Goal: Navigation & Orientation: Understand site structure

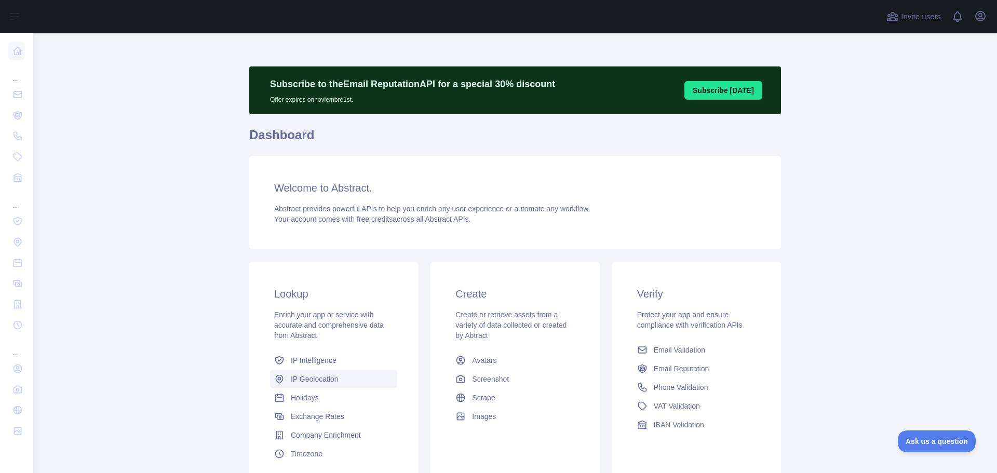
click at [305, 381] on span "IP Geolocation" at bounding box center [315, 379] width 48 height 10
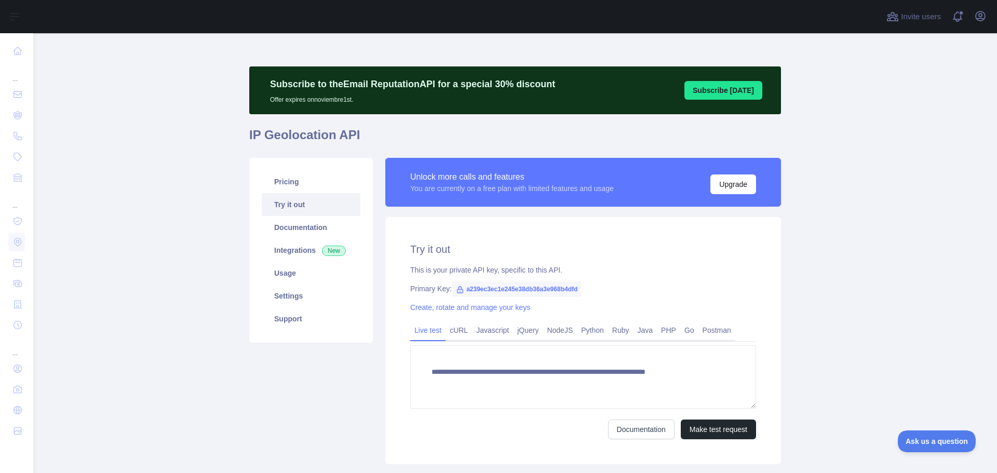
type textarea "**********"
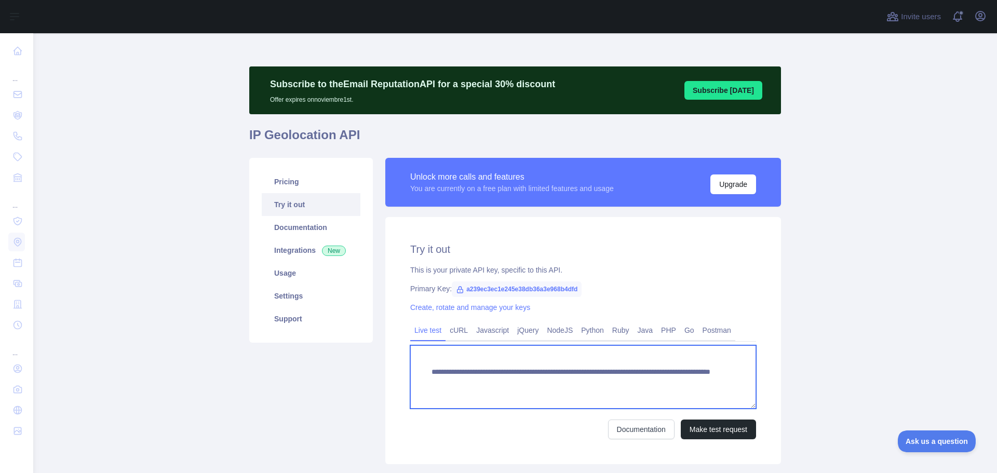
drag, startPoint x: 427, startPoint y: 371, endPoint x: 557, endPoint y: 374, distance: 129.8
click at [557, 374] on textarea "**********" at bounding box center [583, 376] width 346 height 63
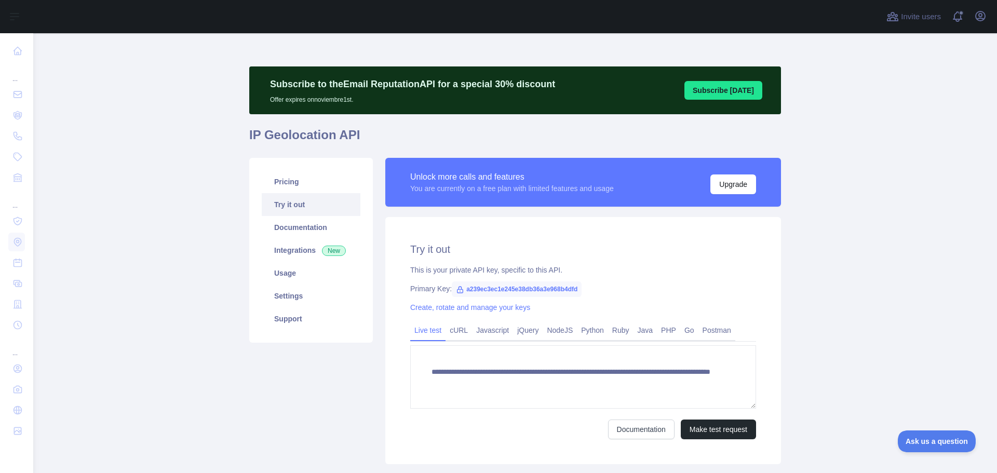
click at [814, 287] on main "**********" at bounding box center [514, 253] width 963 height 440
click at [523, 286] on span "a239ec3ec1e245e38db36a3e968b4dfd" at bounding box center [517, 289] width 130 height 16
click at [526, 286] on span "a239ec3ec1e245e38db36a3e968b4dfd" at bounding box center [517, 289] width 130 height 16
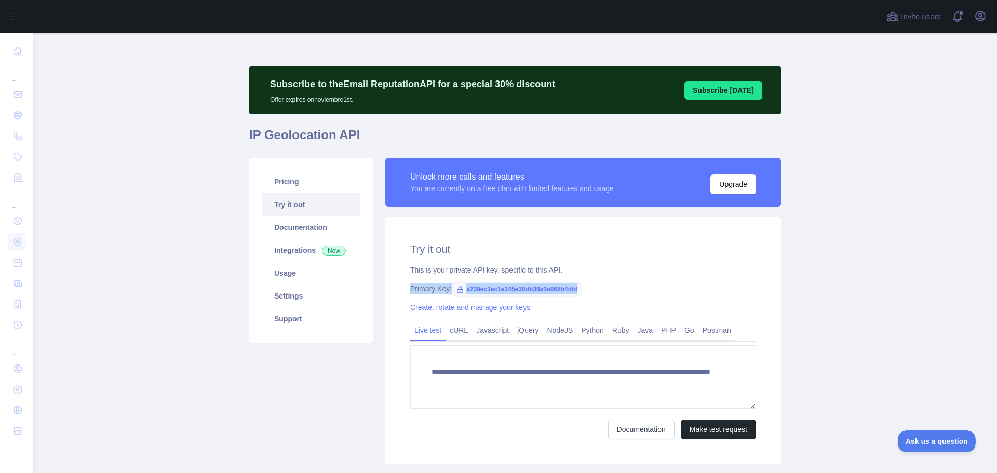
click at [526, 286] on span "a239ec3ec1e245e38db36a3e968b4dfd" at bounding box center [517, 289] width 130 height 16
click at [627, 287] on div "Primary Key: a239ec3ec1e245e38db36a3e968b4dfd" at bounding box center [583, 288] width 346 height 10
drag, startPoint x: 583, startPoint y: 283, endPoint x: 455, endPoint y: 288, distance: 128.8
click at [455, 288] on div "**********" at bounding box center [583, 340] width 396 height 247
copy span "a239ec3ec1e245e38db36a3e968b4dfd"
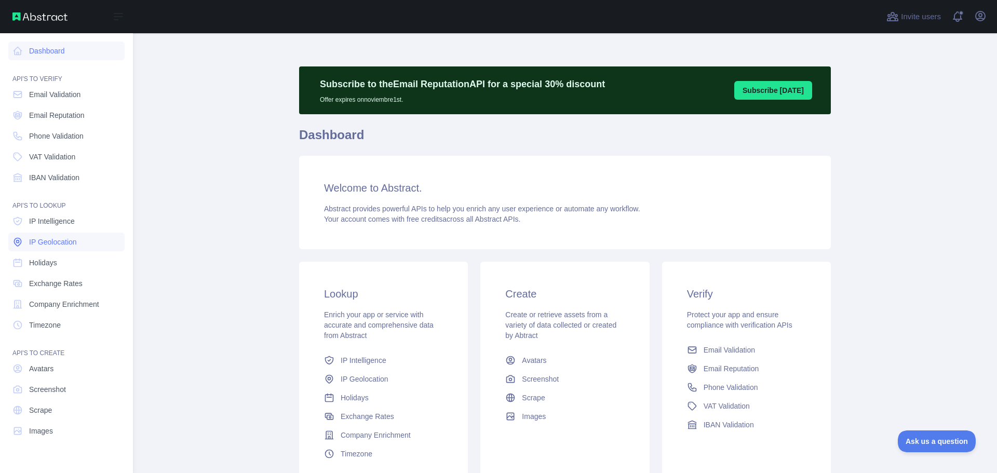
click at [54, 239] on span "IP Geolocation" at bounding box center [53, 242] width 48 height 10
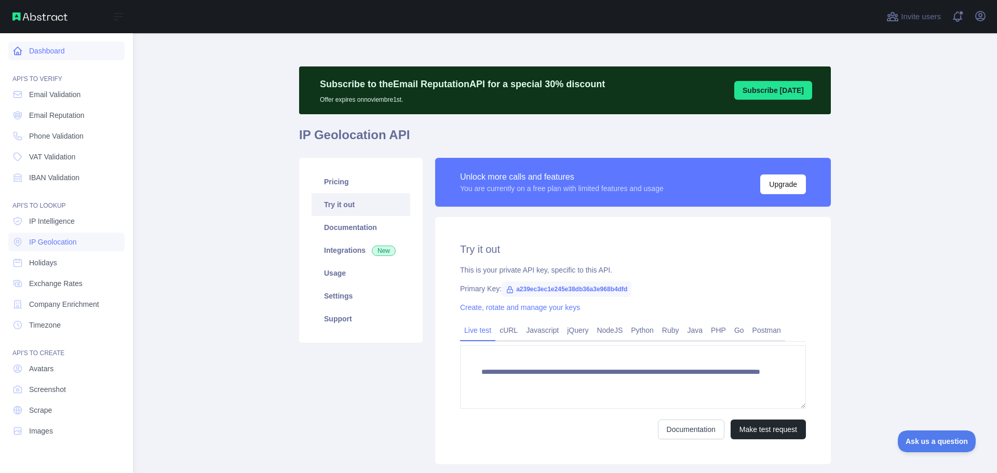
click at [60, 52] on link "Dashboard" at bounding box center [66, 51] width 116 height 19
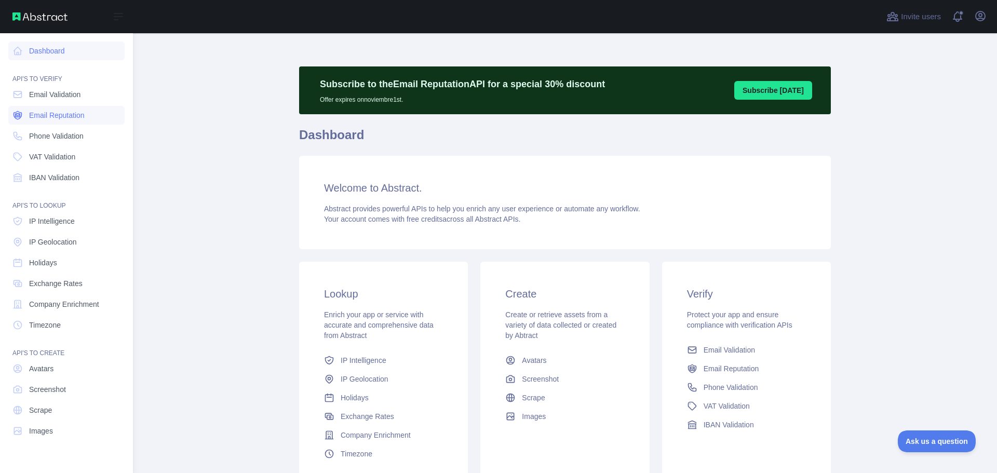
click at [52, 114] on span "Email Reputation" at bounding box center [57, 115] width 56 height 10
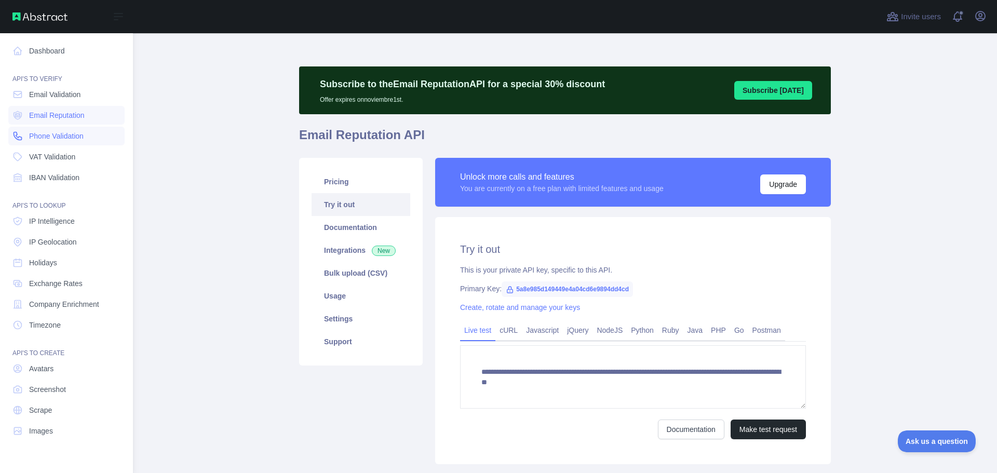
click at [61, 142] on link "Phone Validation" at bounding box center [66, 136] width 116 height 19
click at [72, 182] on span "IBAN Validation" at bounding box center [54, 177] width 50 height 10
click at [55, 261] on span "Holidays" at bounding box center [43, 262] width 28 height 10
click at [73, 370] on link "Avatars" at bounding box center [66, 368] width 116 height 19
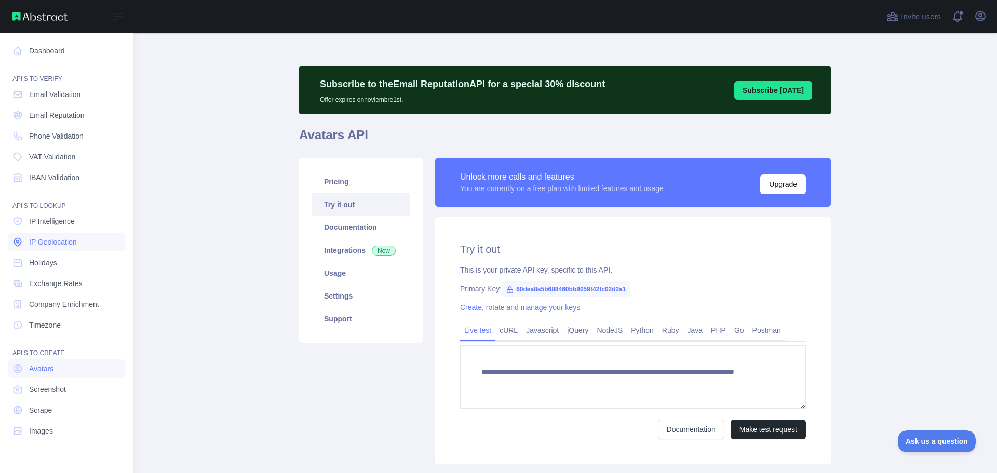
click at [70, 243] on span "IP Geolocation" at bounding box center [53, 242] width 48 height 10
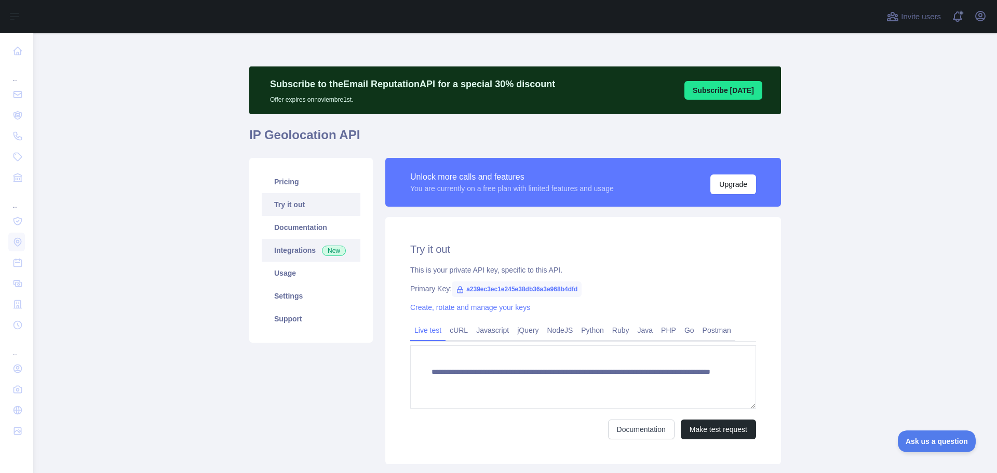
click at [301, 255] on link "Integrations New" at bounding box center [311, 250] width 99 height 23
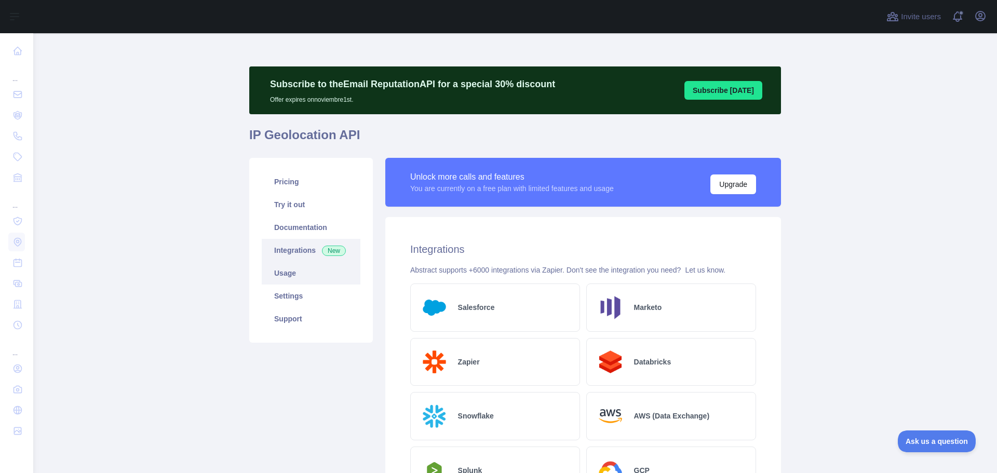
click at [300, 275] on link "Usage" at bounding box center [311, 273] width 99 height 23
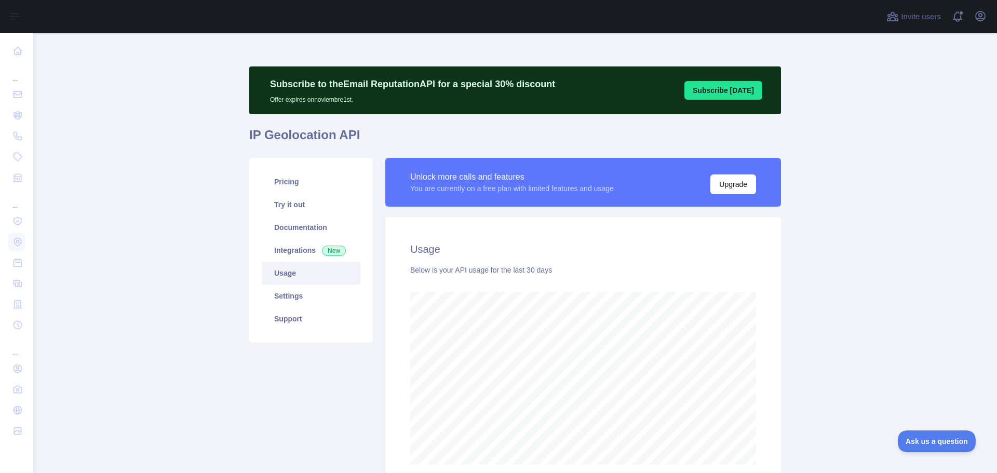
scroll to position [440, 956]
click at [284, 295] on link "Settings" at bounding box center [311, 295] width 99 height 23
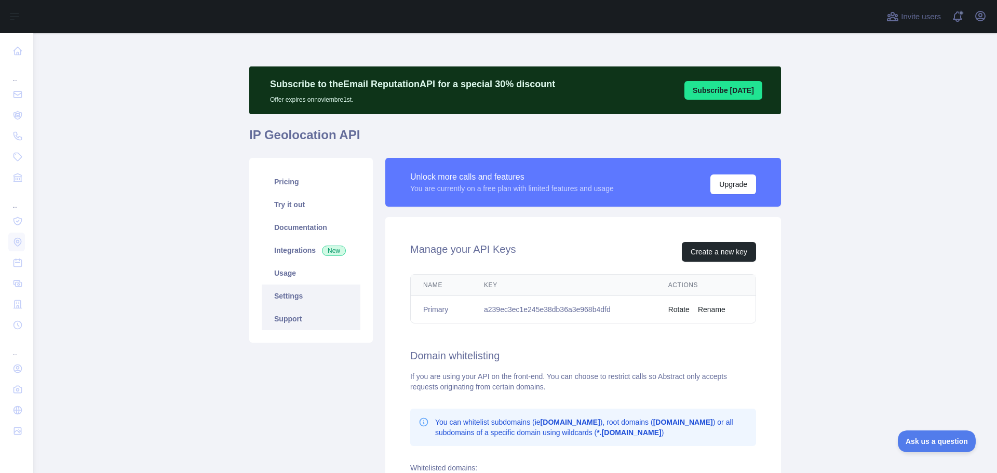
click at [278, 311] on link "Support" at bounding box center [311, 318] width 99 height 23
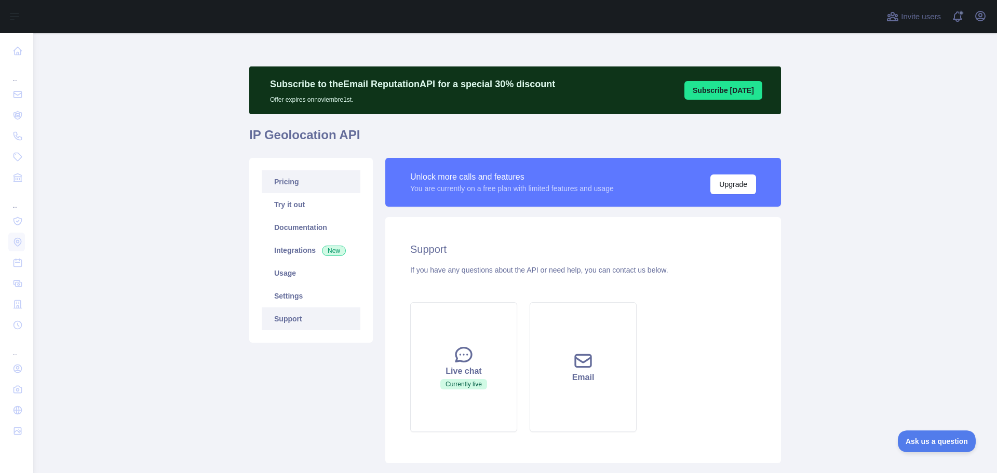
click at [303, 187] on link "Pricing" at bounding box center [311, 181] width 99 height 23
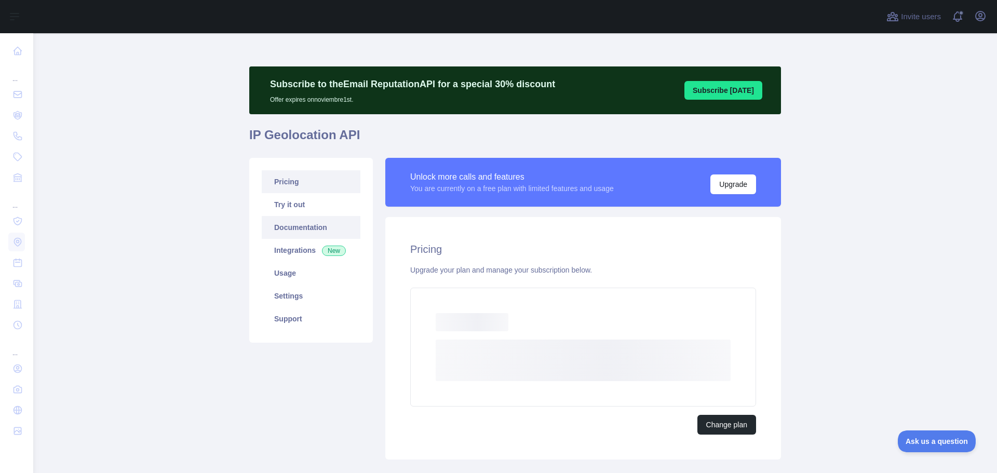
click at [299, 216] on link "Documentation" at bounding box center [311, 227] width 99 height 23
